Goal: Download file/media

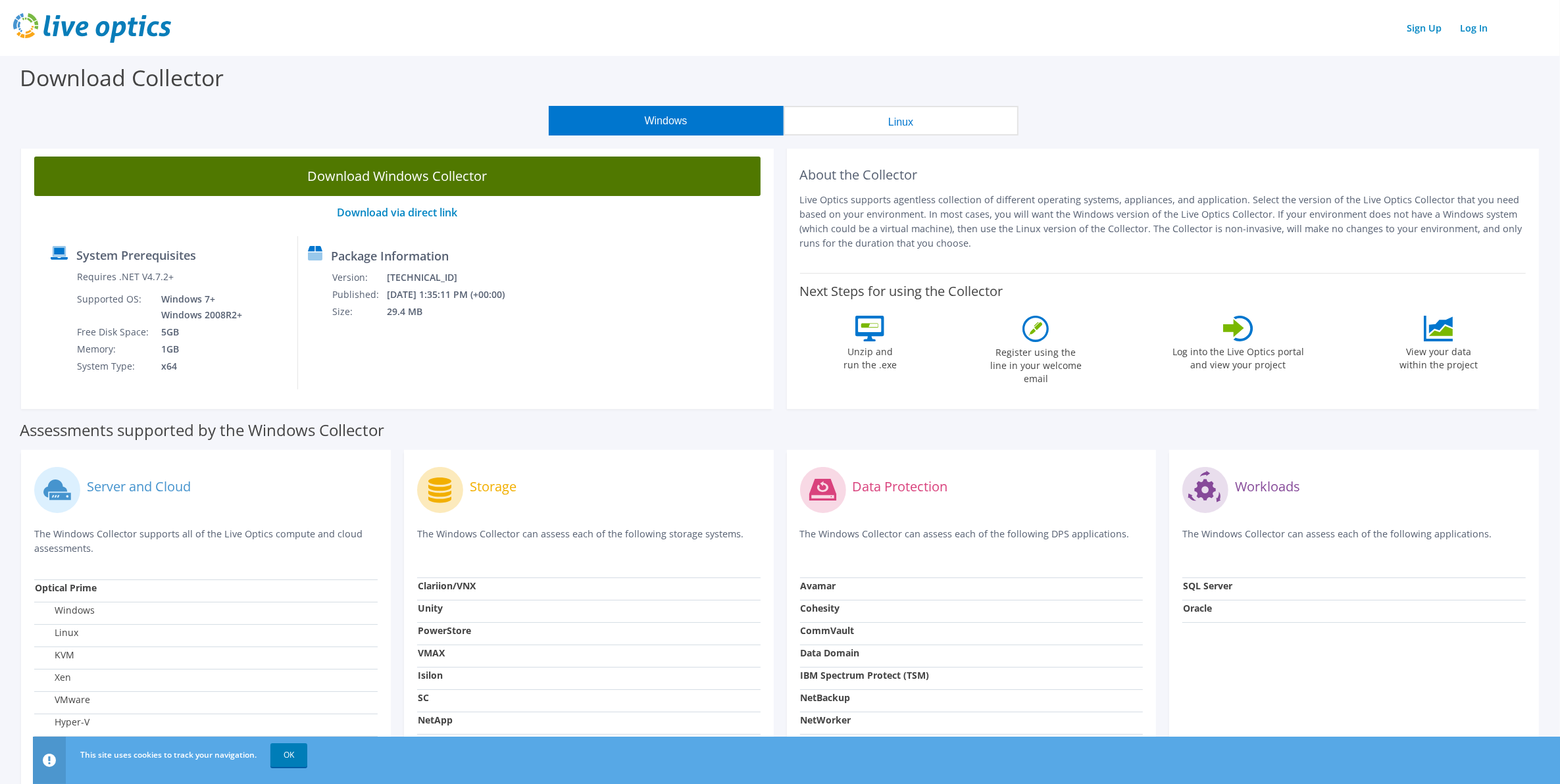
click at [399, 174] on link "Download Windows Collector" at bounding box center [397, 176] width 727 height 39
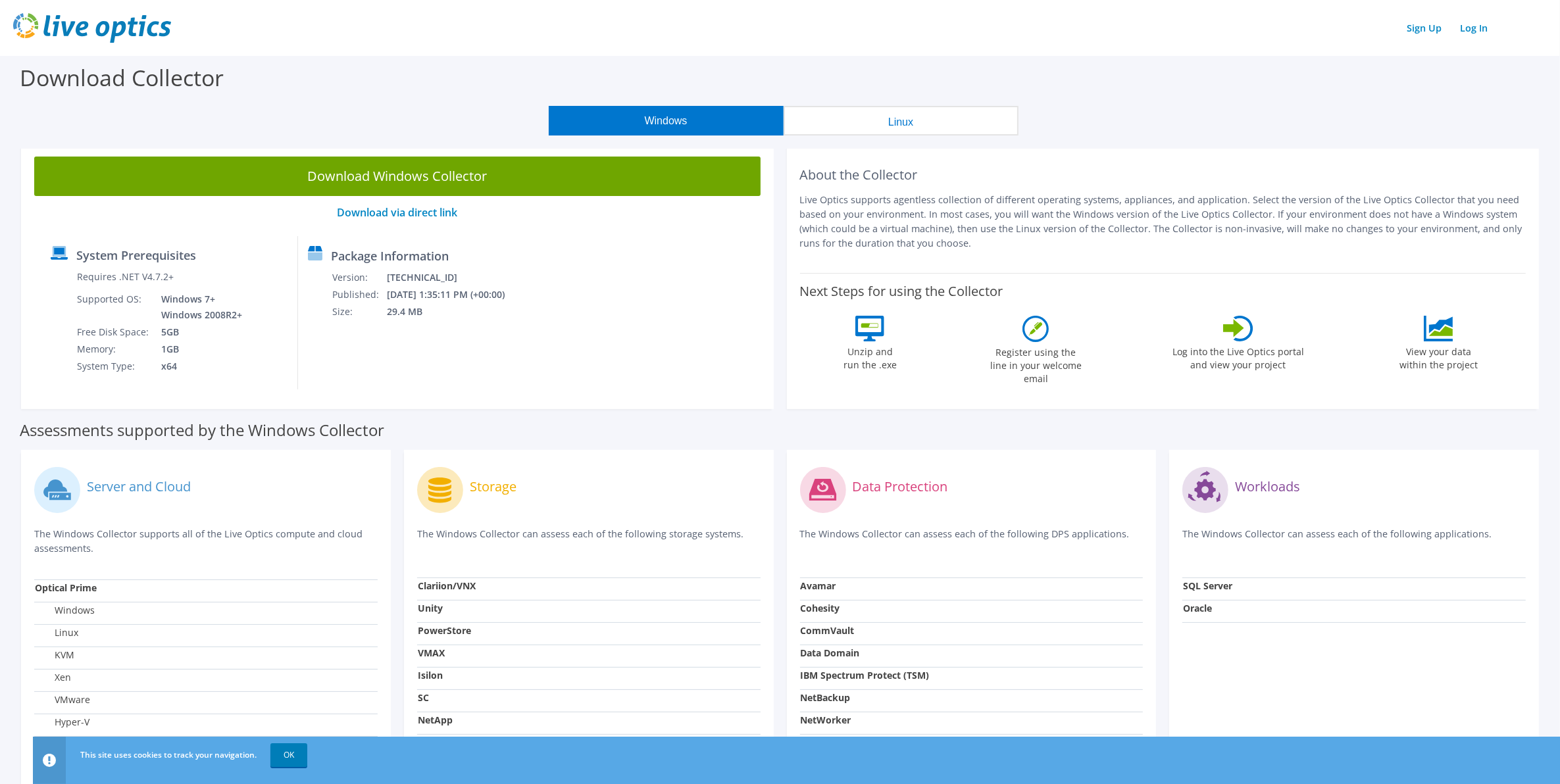
drag, startPoint x: 294, startPoint y: 751, endPoint x: 486, endPoint y: 513, distance: 305.8
click at [294, 751] on link "OK" at bounding box center [289, 754] width 37 height 23
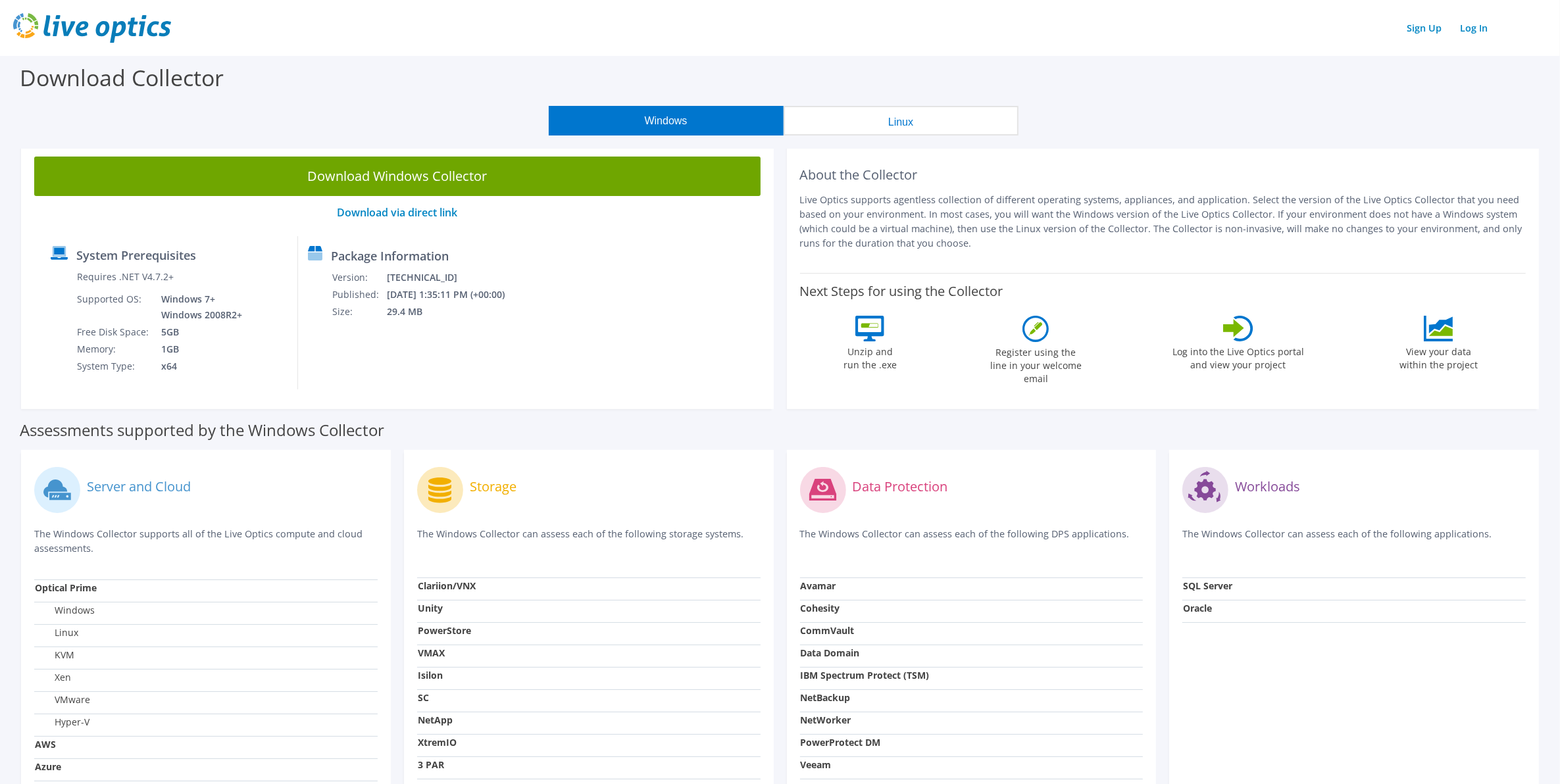
drag, startPoint x: 1324, startPoint y: 308, endPoint x: 1267, endPoint y: 333, distance: 62.2
click at [1324, 308] on div "Next Steps for using the Collector Unzip and run the .exe Register using the li…" at bounding box center [1163, 332] width 727 height 119
